Goal: Communication & Community: Answer question/provide support

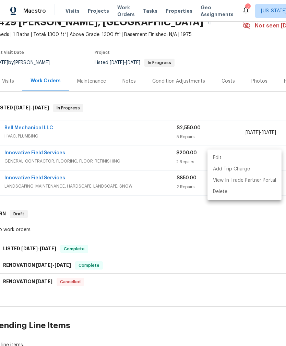
click at [57, 271] on div at bounding box center [143, 173] width 286 height 346
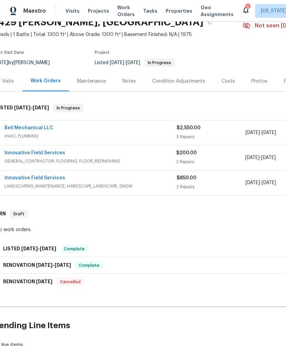
scroll to position [0, 63]
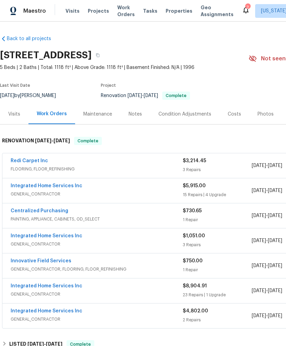
click at [35, 159] on link "Redi Carpet Inc" at bounding box center [29, 161] width 37 height 5
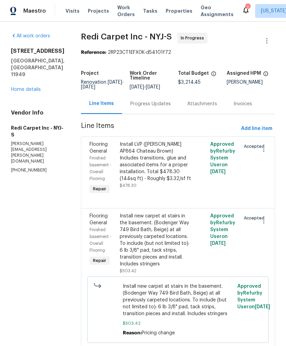
click at [171, 107] on div "Progress Updates" at bounding box center [150, 104] width 40 height 7
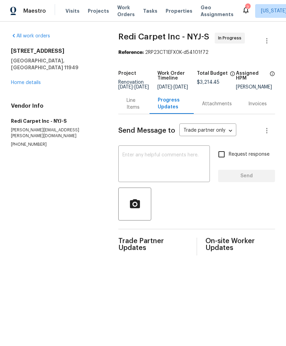
click at [186, 164] on textarea at bounding box center [163, 165] width 83 height 24
click at [229, 161] on input "Request response" at bounding box center [221, 154] width 14 height 14
checkbox input "true"
click at [180, 166] on textarea at bounding box center [163, 165] width 83 height 24
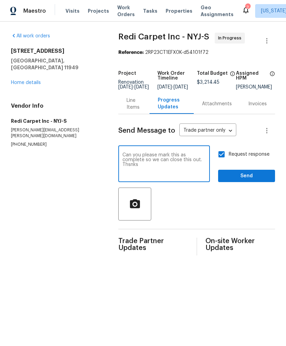
type textarea "Can you please mark this as complete so we can close this out. Thsnks"
click at [253, 180] on span "Send" at bounding box center [247, 176] width 46 height 9
